Goal: Answer question/provide support: Answer question/provide support

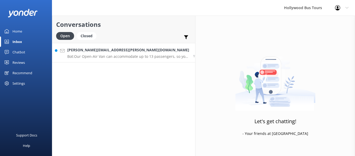
click at [126, 52] on h4 "[PERSON_NAME][EMAIL_ADDRESS][PERSON_NAME][DOMAIN_NAME]" at bounding box center [128, 50] width 122 height 6
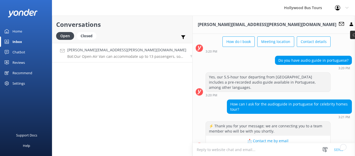
scroll to position [321, 0]
